Goal: Task Accomplishment & Management: Manage account settings

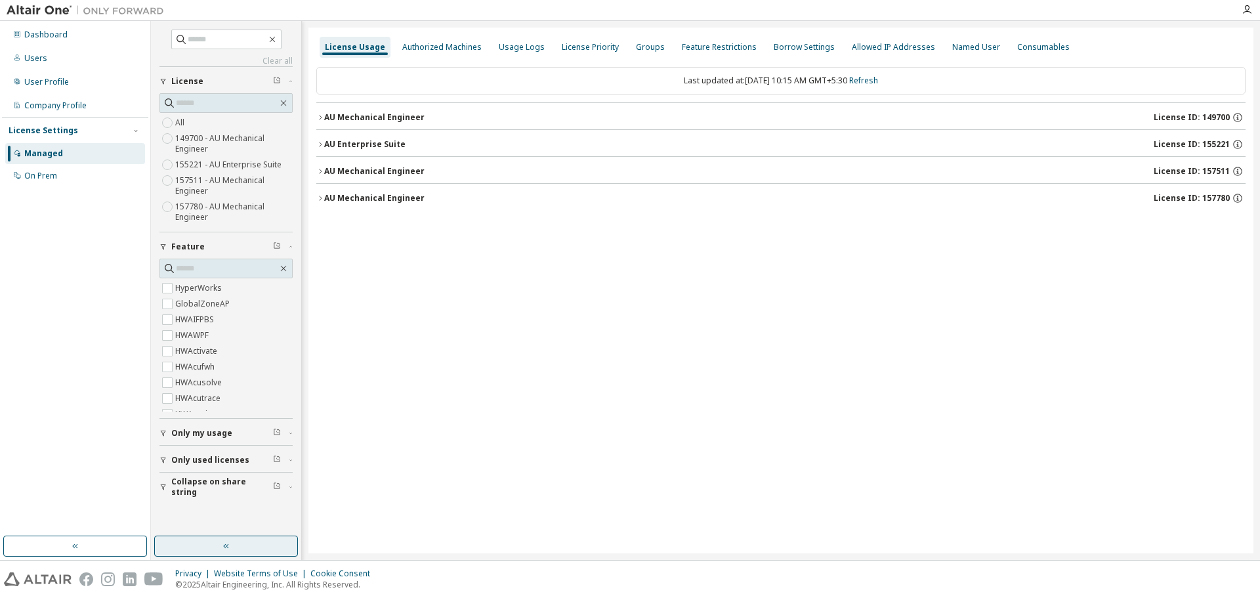
click at [228, 545] on icon "button" at bounding box center [225, 546] width 5 height 5
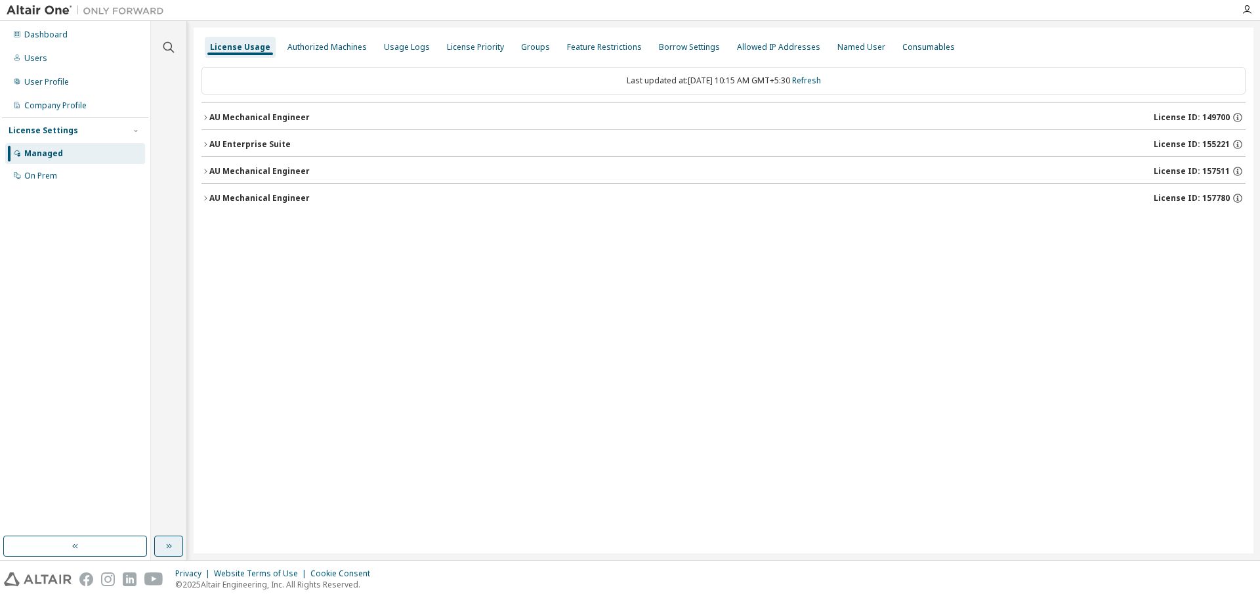
click at [207, 117] on icon "button" at bounding box center [205, 118] width 8 height 8
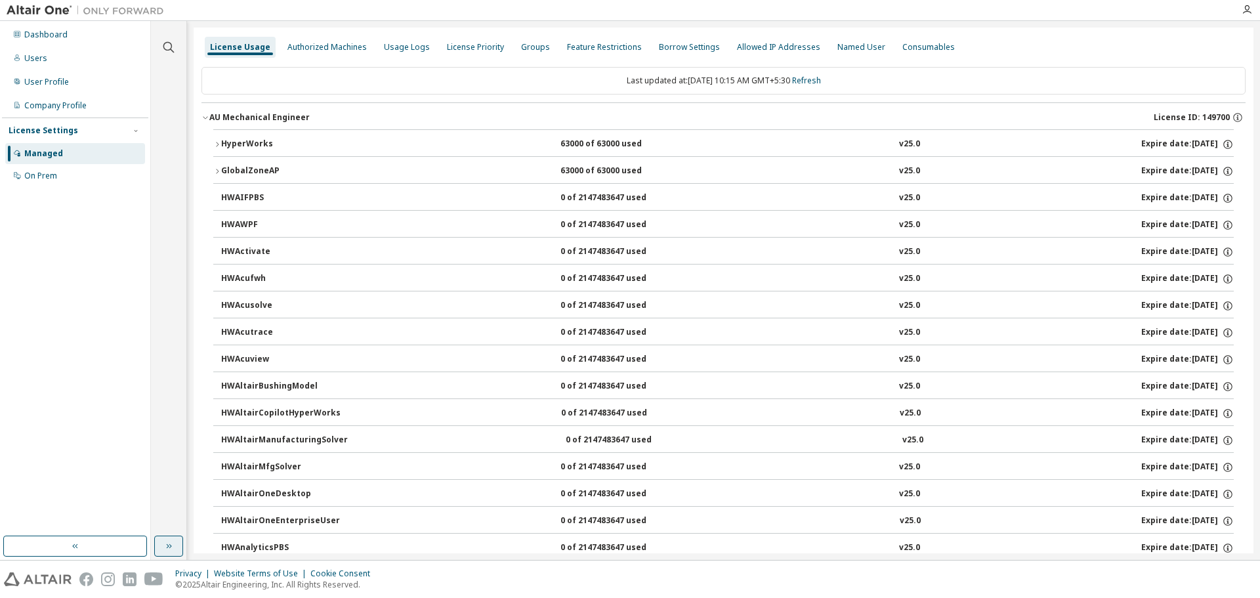
click at [218, 145] on icon "button" at bounding box center [217, 144] width 8 height 8
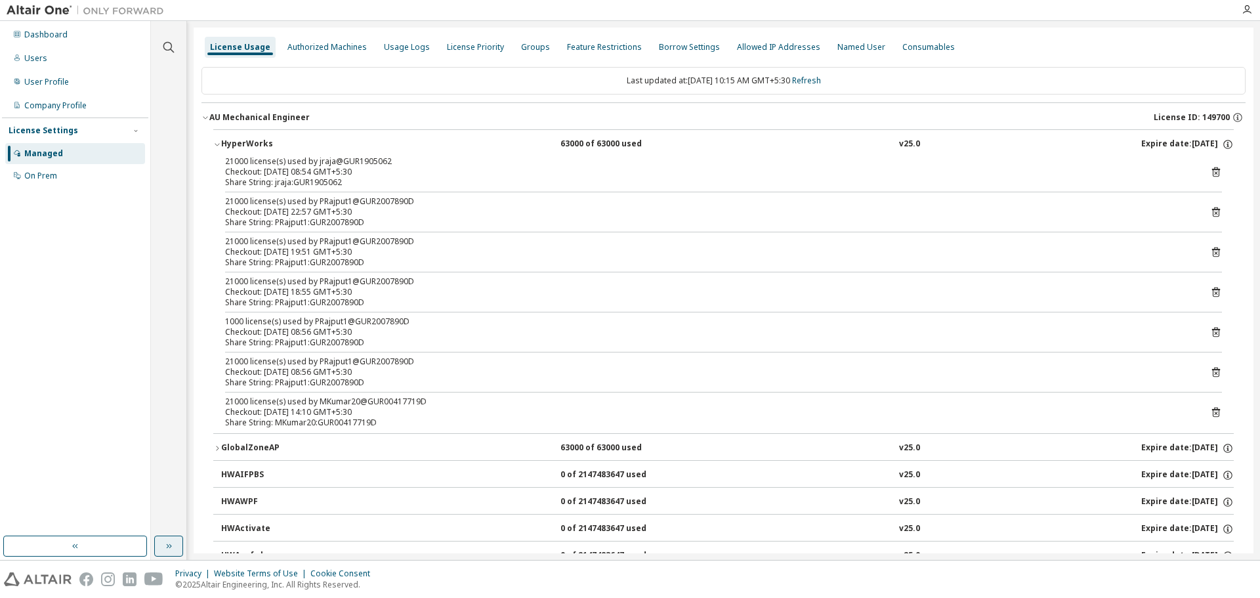
click at [218, 145] on icon "button" at bounding box center [217, 144] width 8 height 8
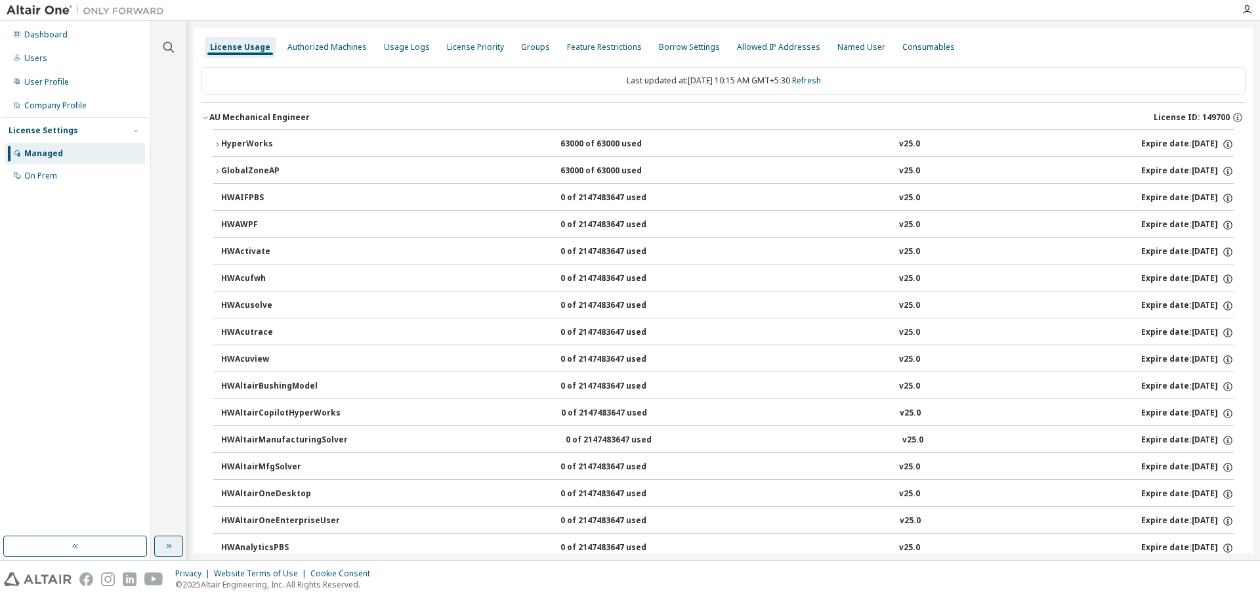
click at [205, 120] on icon "button" at bounding box center [205, 118] width 8 height 8
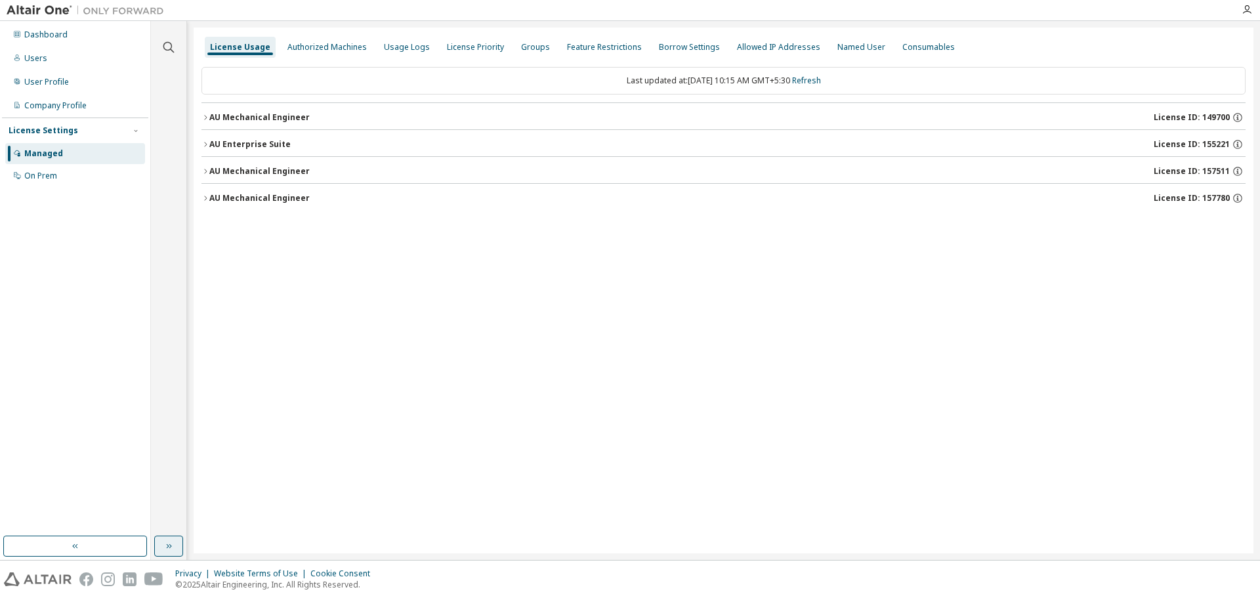
click at [208, 148] on icon "button" at bounding box center [205, 144] width 8 height 8
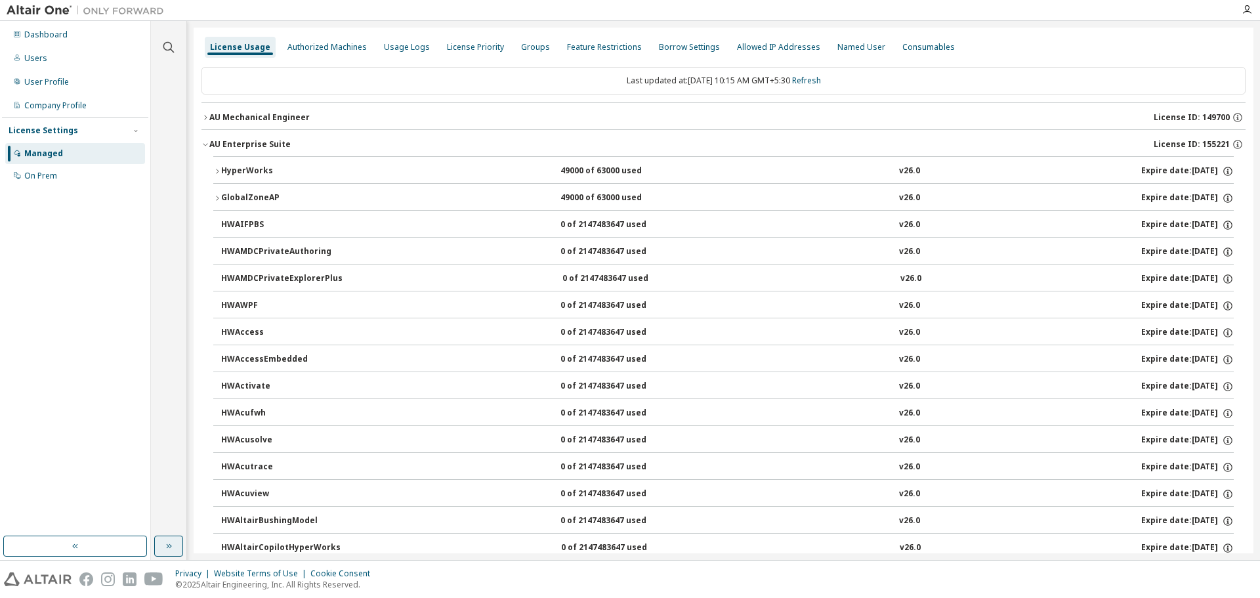
click at [223, 172] on div "HyperWorks" at bounding box center [280, 171] width 118 height 12
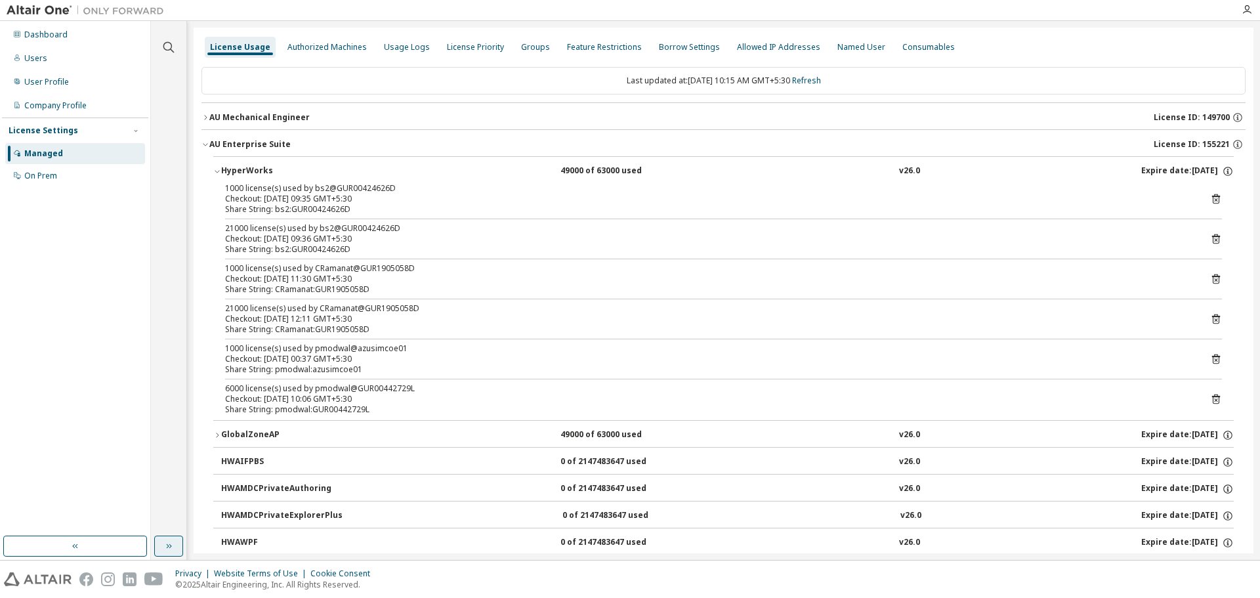
click at [218, 169] on icon "button" at bounding box center [217, 171] width 8 height 8
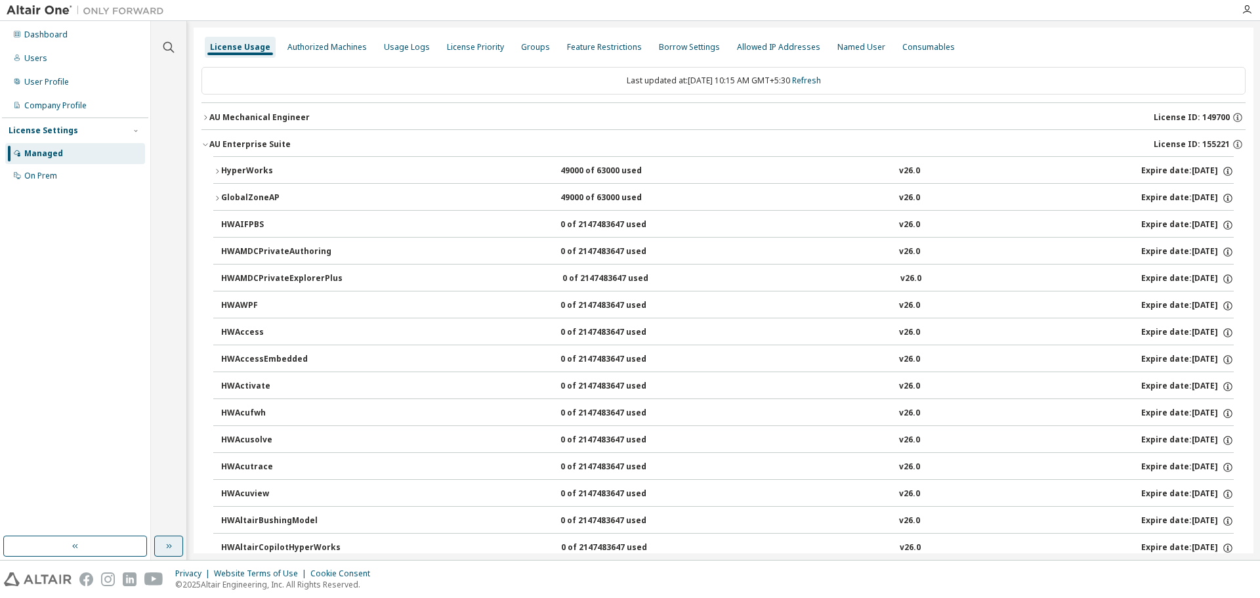
click at [209, 146] on div "AU Enterprise Suite" at bounding box center [249, 144] width 81 height 10
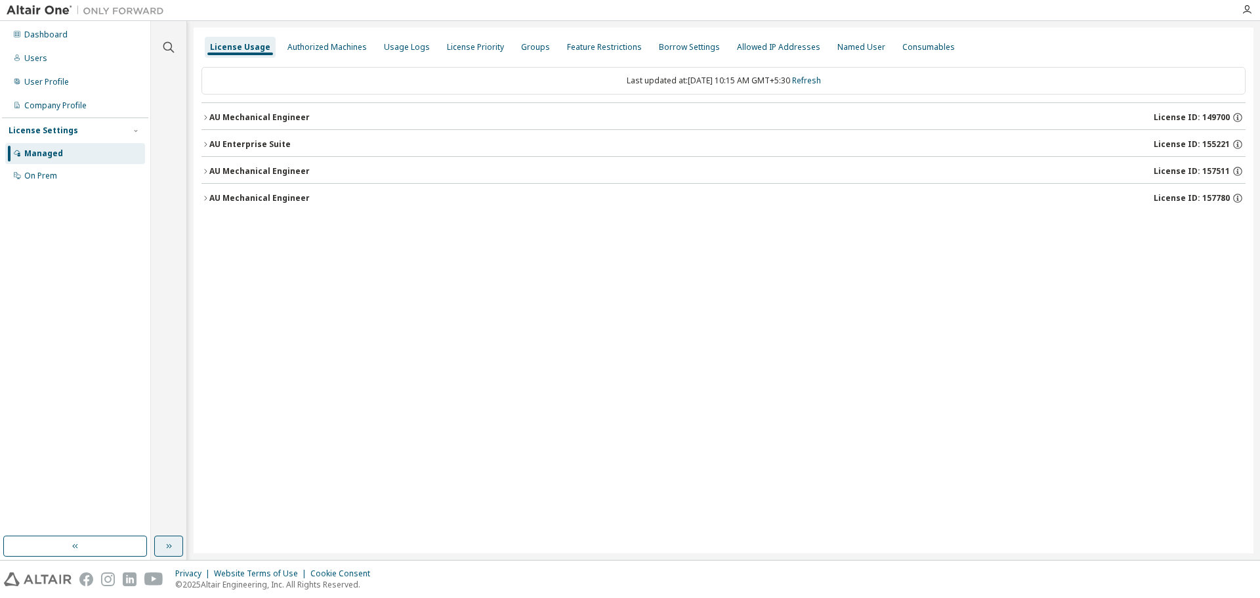
click at [207, 174] on icon "button" at bounding box center [205, 171] width 8 height 8
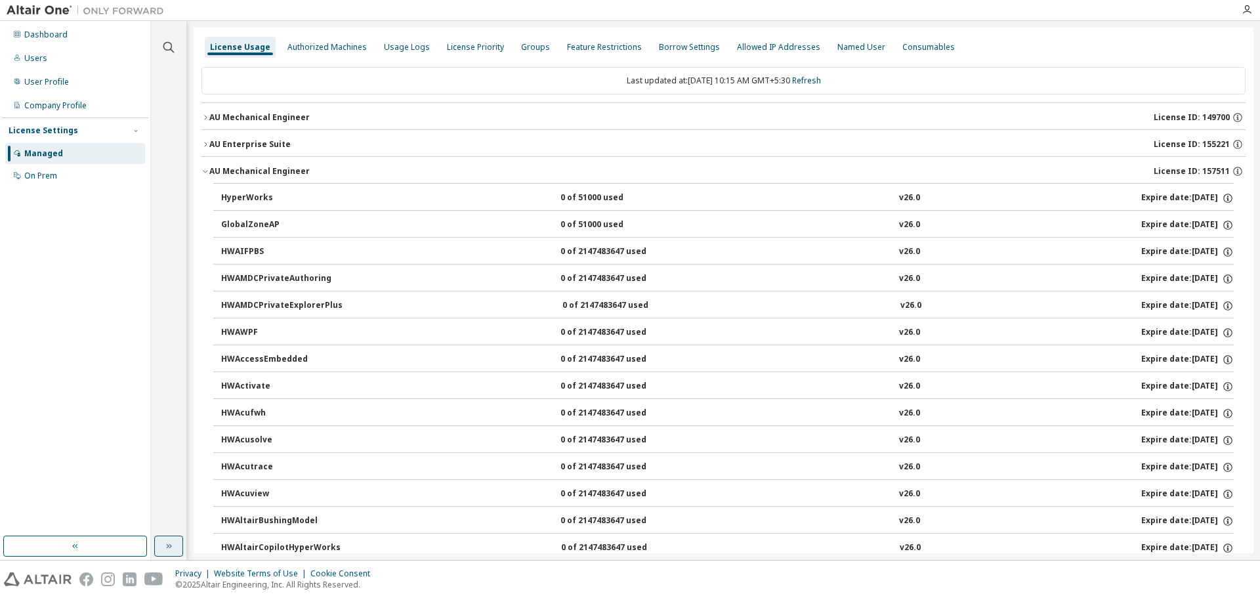
click at [207, 174] on icon "button" at bounding box center [205, 171] width 8 height 8
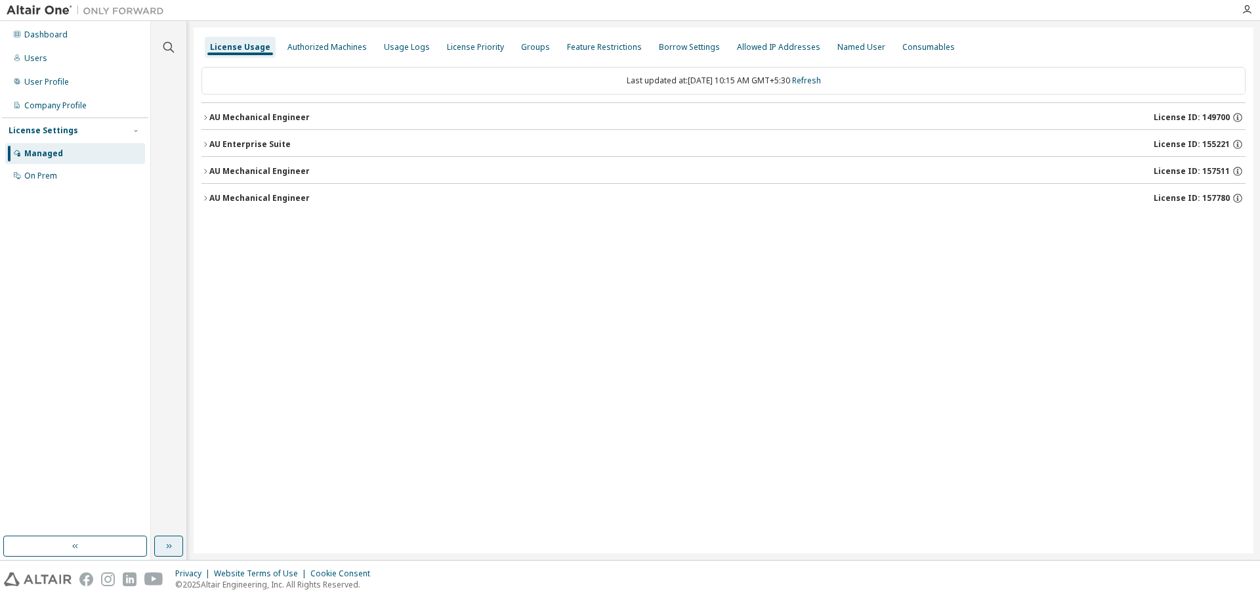
click at [207, 196] on icon "button" at bounding box center [205, 198] width 8 height 8
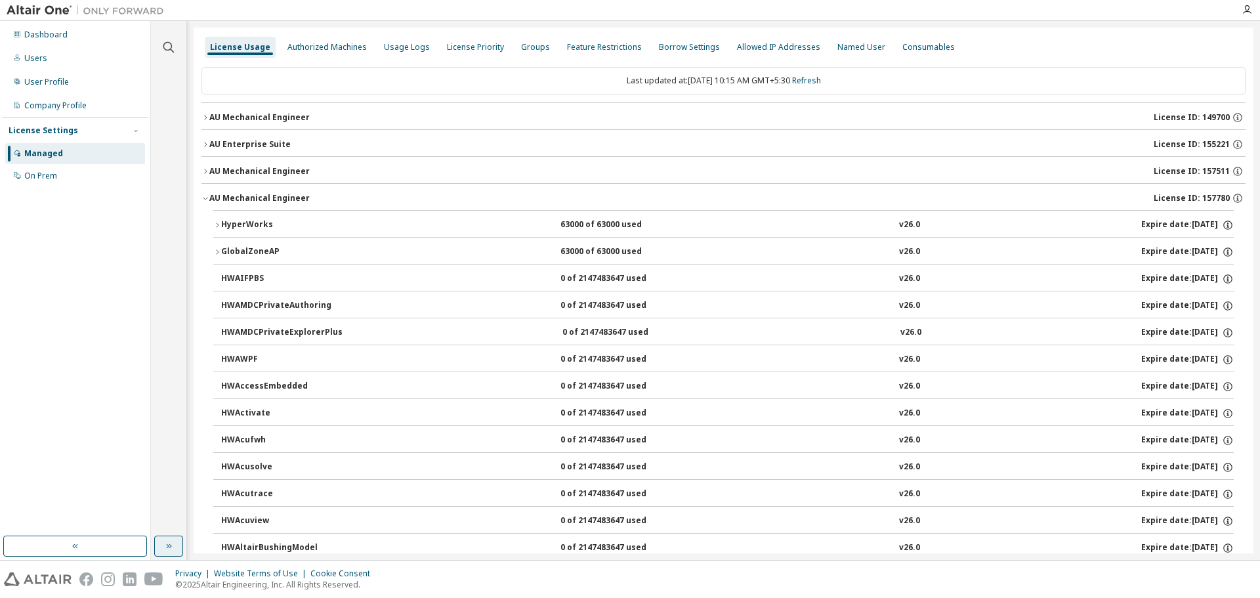
click at [217, 222] on icon "button" at bounding box center [217, 225] width 8 height 8
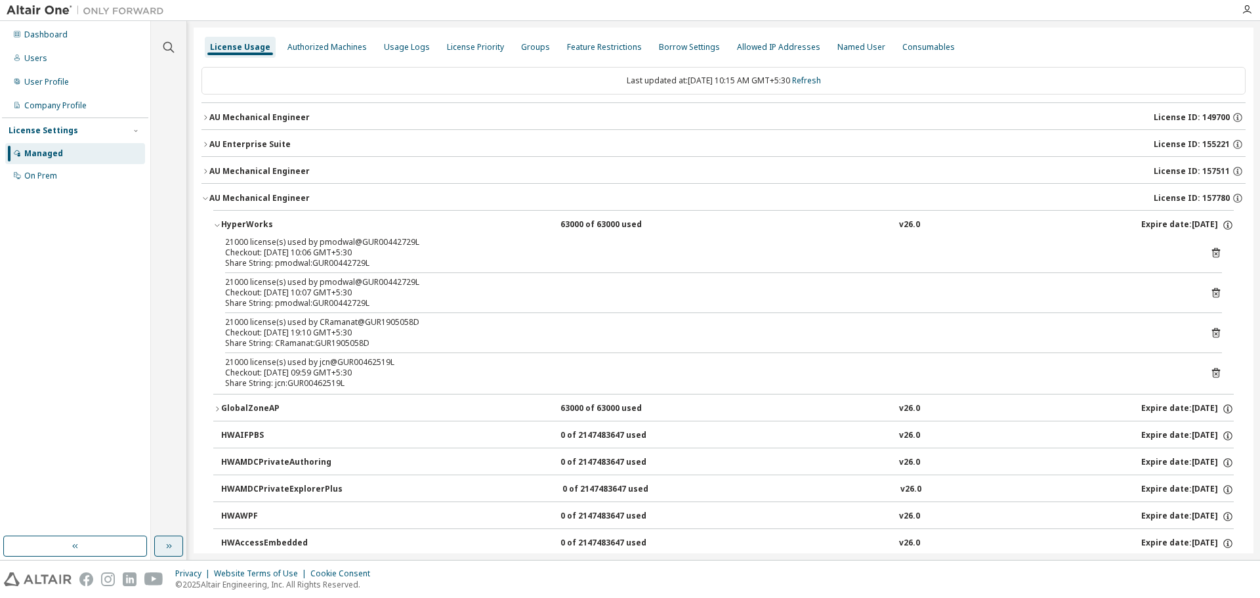
click at [217, 222] on icon "button" at bounding box center [217, 225] width 8 height 8
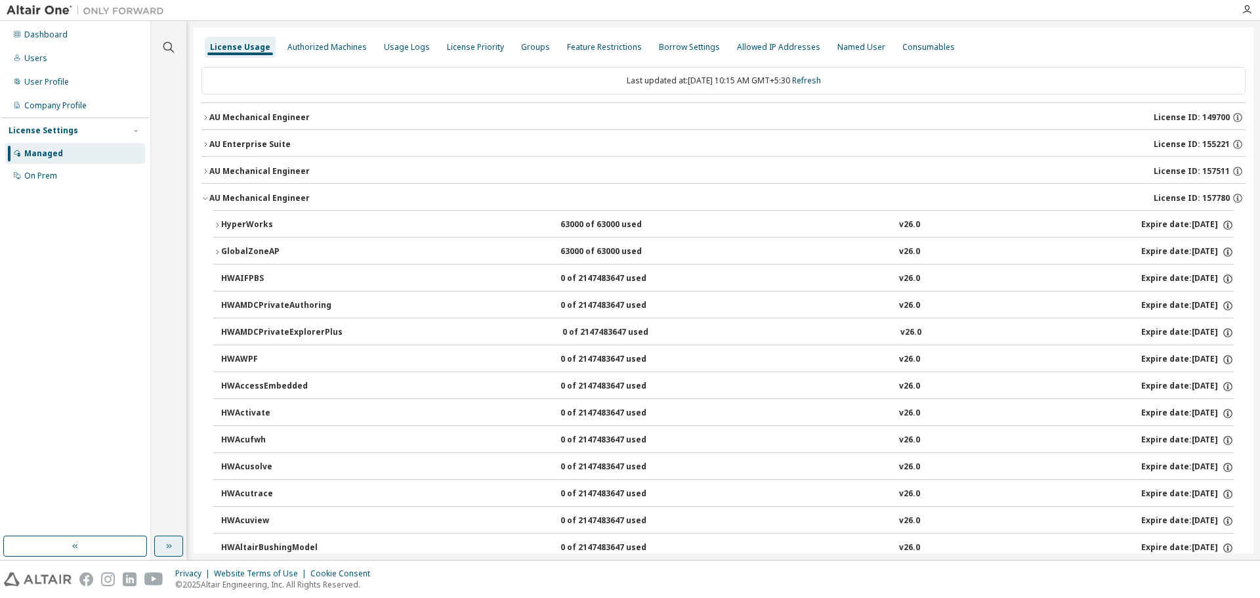
click at [205, 195] on icon "button" at bounding box center [205, 198] width 8 height 8
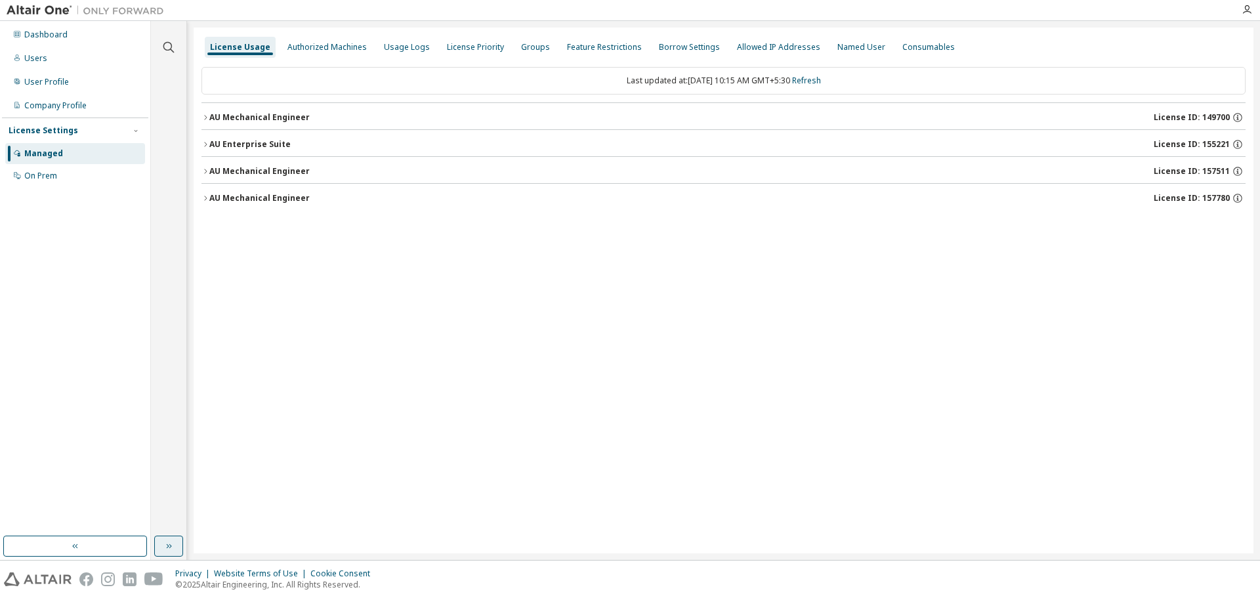
click at [204, 167] on icon "button" at bounding box center [205, 171] width 8 height 8
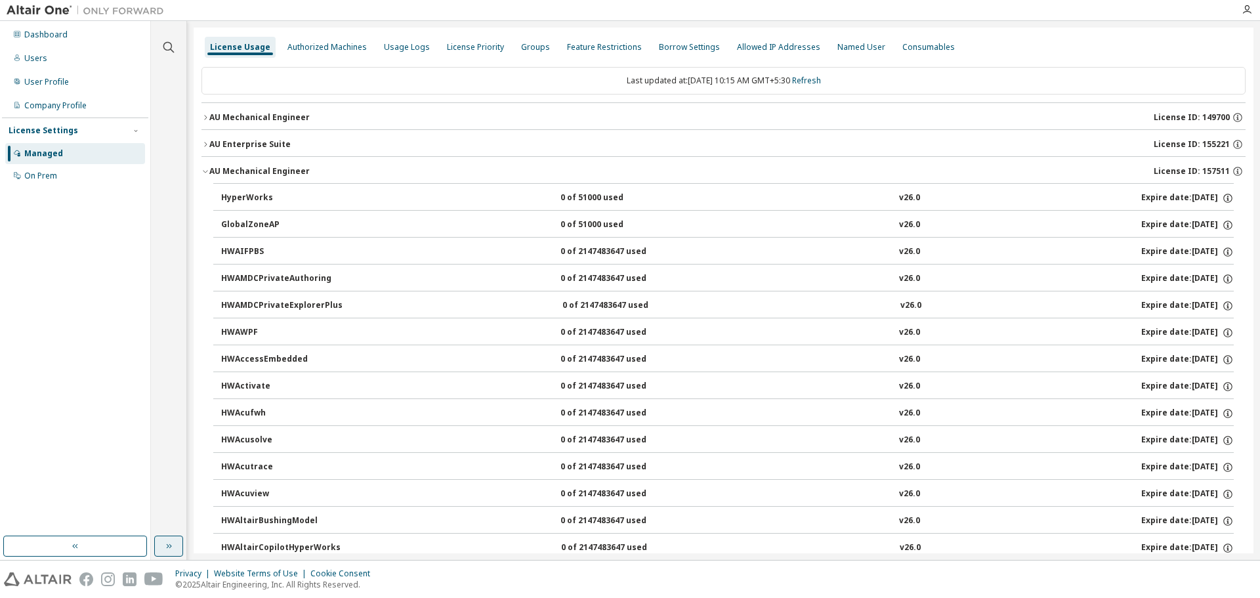
click at [204, 167] on icon "button" at bounding box center [205, 171] width 8 height 8
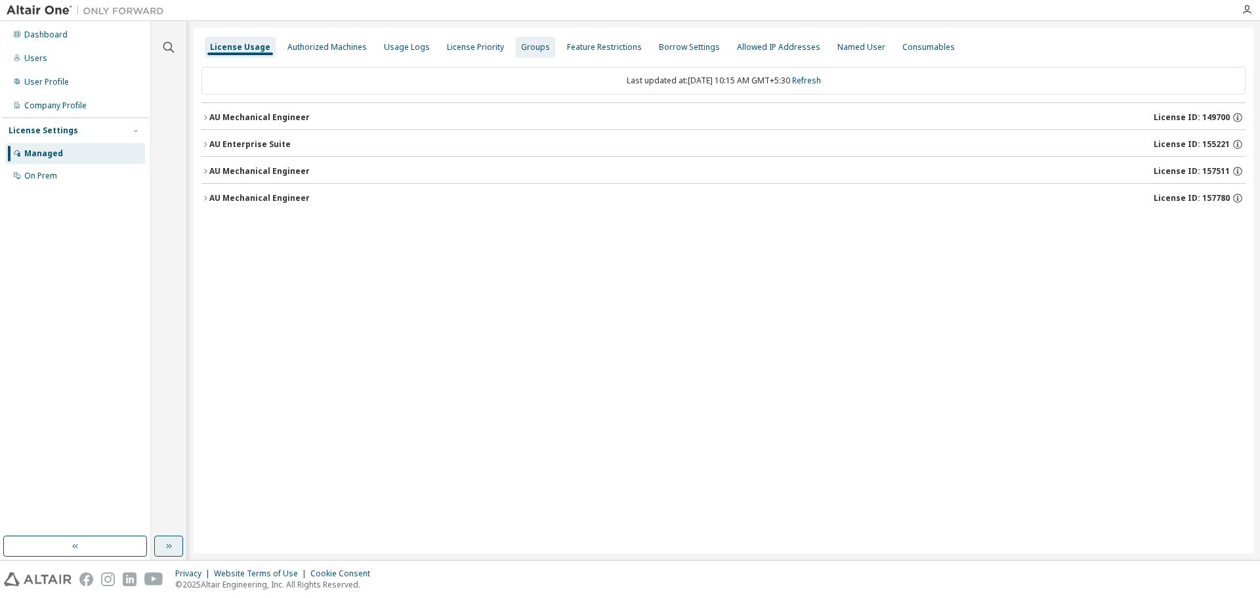
click at [533, 53] on div "Groups" at bounding box center [535, 47] width 39 height 21
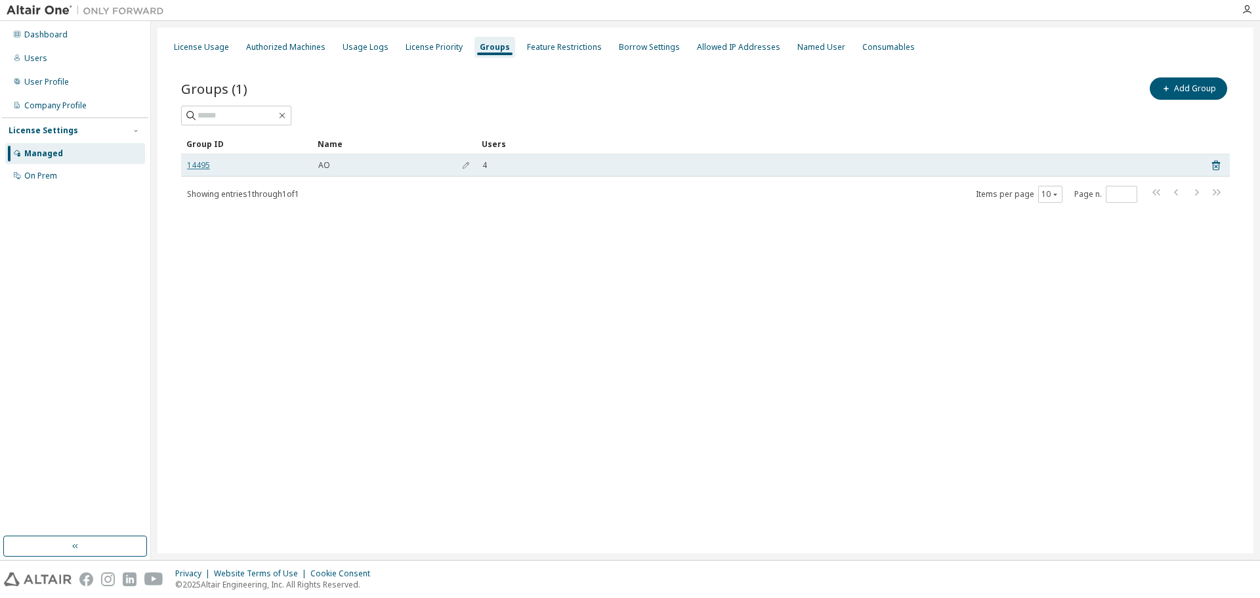
click at [205, 164] on link "14495" at bounding box center [198, 165] width 23 height 10
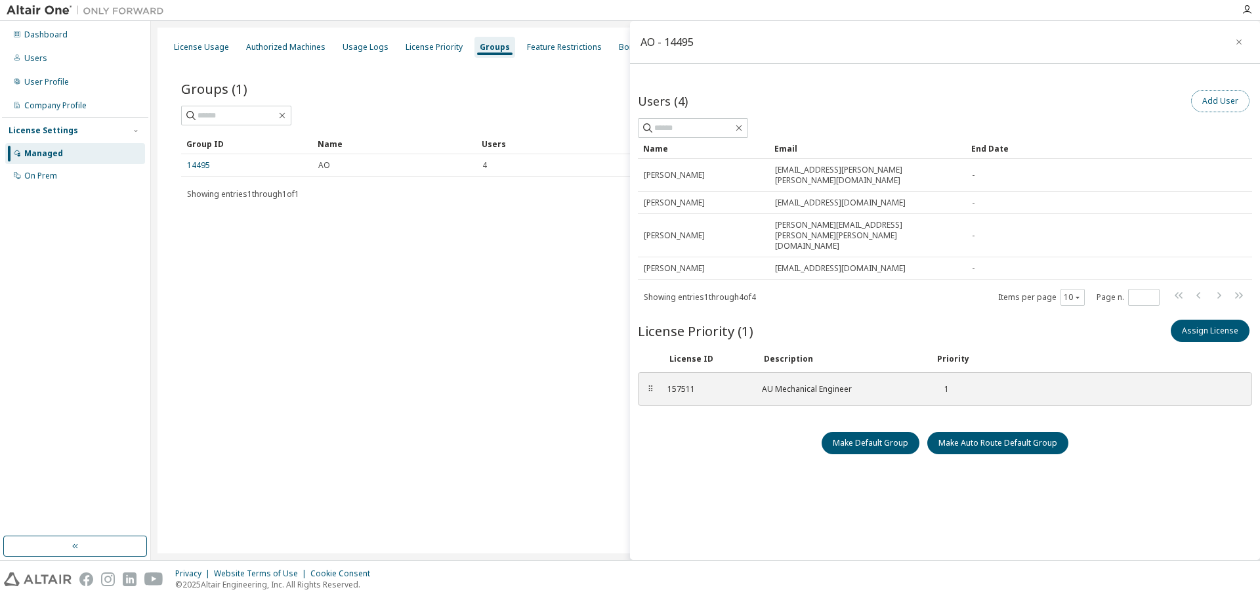
click at [1218, 104] on button "Add User" at bounding box center [1220, 101] width 58 height 22
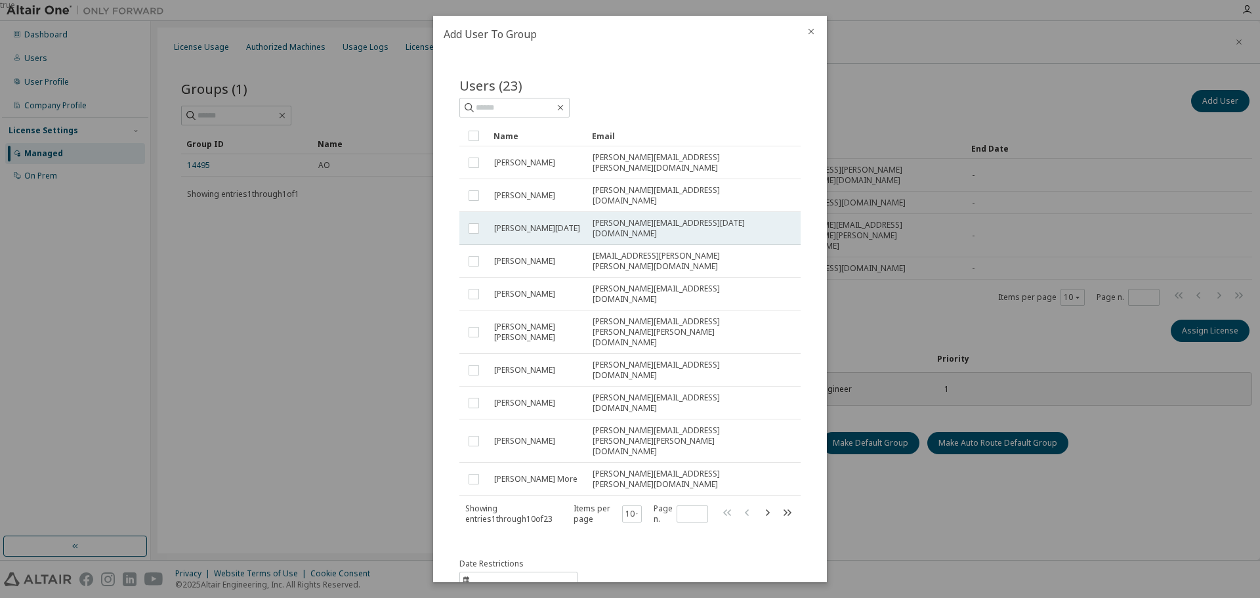
scroll to position [42, 0]
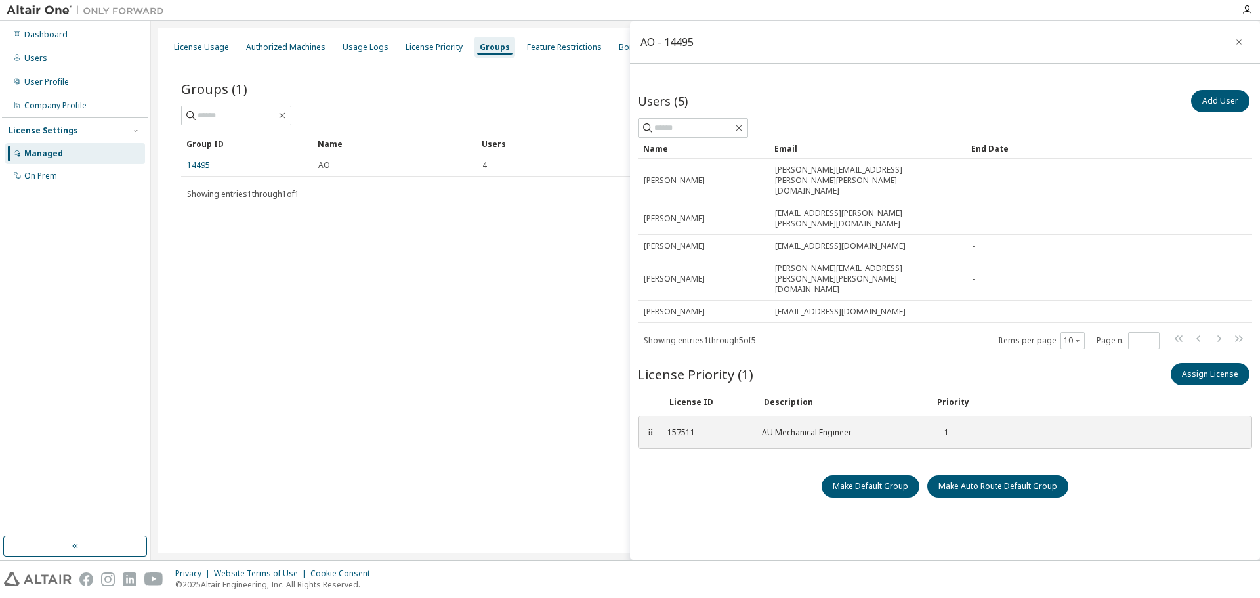
click at [434, 283] on div "License Usage Authorized Machines Usage Logs License Priority Groups Feature Re…" at bounding box center [705, 291] width 1096 height 526
drag, startPoint x: 438, startPoint y: 354, endPoint x: 473, endPoint y: 356, distance: 34.8
click at [440, 356] on div "License Usage Authorized Machines Usage Logs License Priority Groups Feature Re…" at bounding box center [705, 291] width 1096 height 526
click at [1234, 39] on icon "button" at bounding box center [1238, 42] width 9 height 10
